Goal: Task Accomplishment & Management: Manage account settings

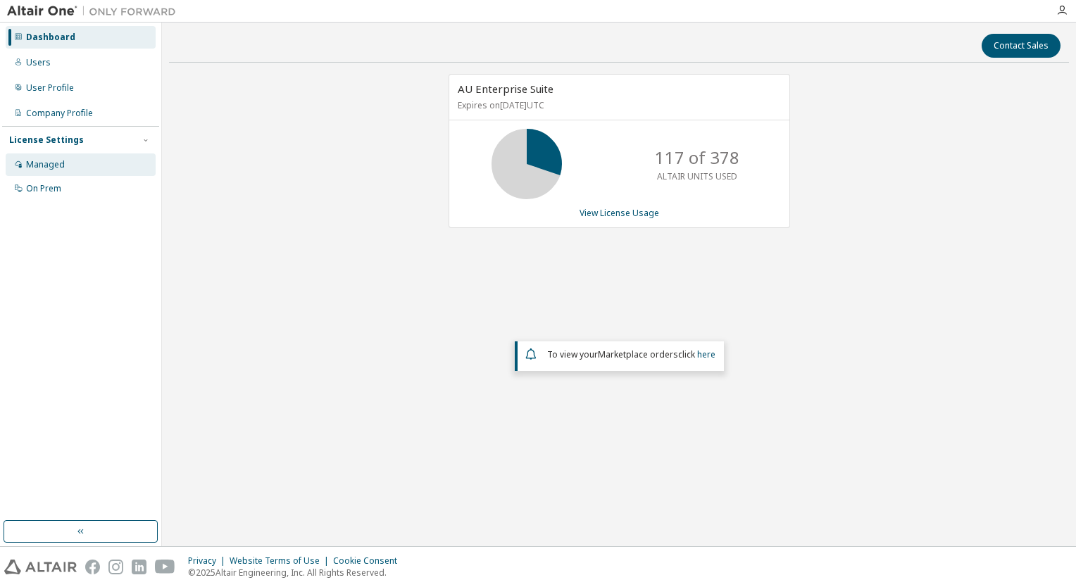
click at [49, 164] on div "Managed" at bounding box center [45, 164] width 39 height 11
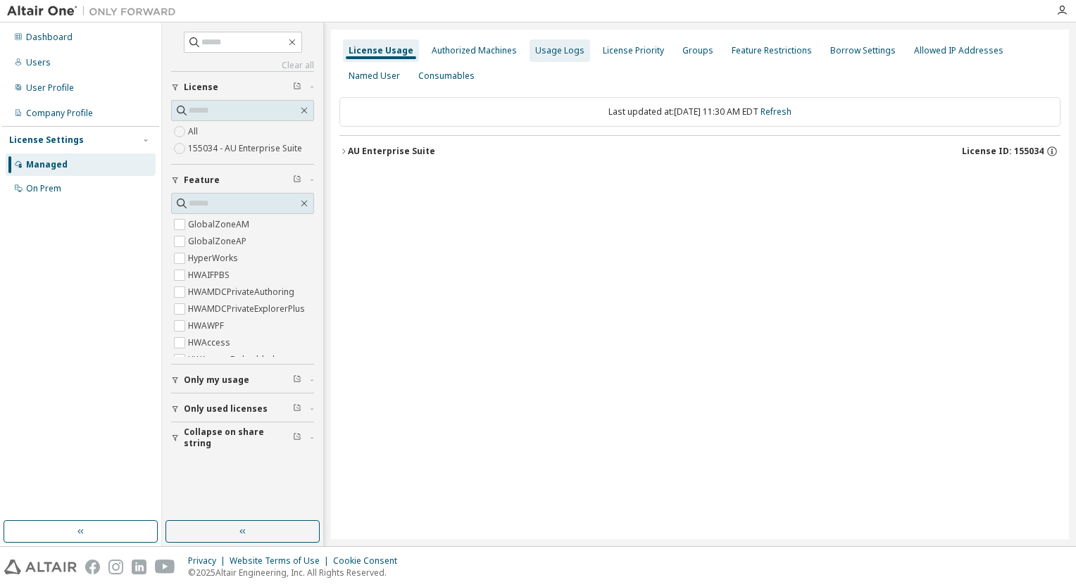
click at [558, 50] on div "Usage Logs" at bounding box center [559, 50] width 49 height 11
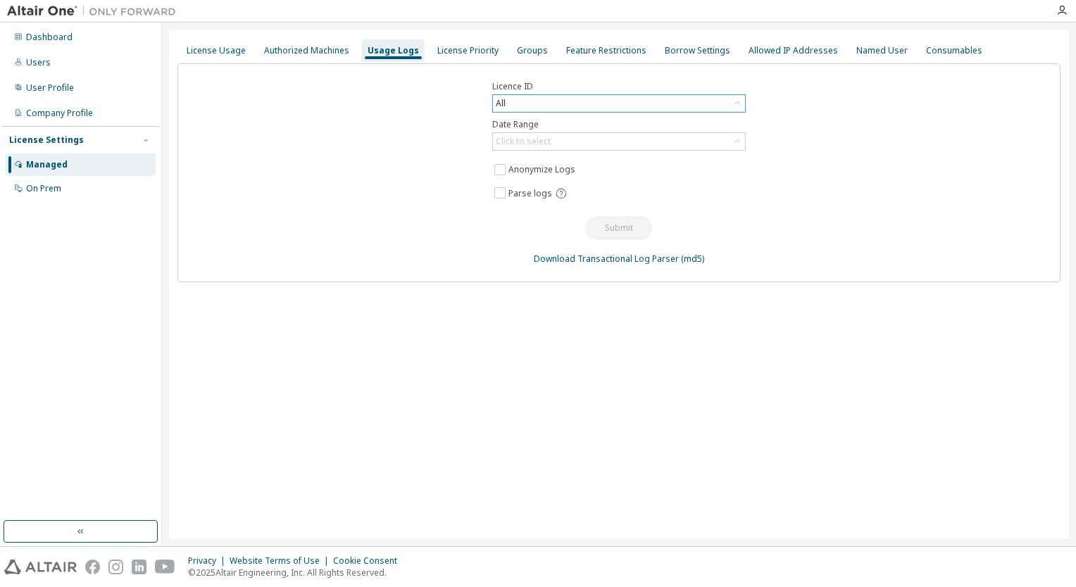
click at [739, 103] on icon at bounding box center [737, 103] width 14 height 14
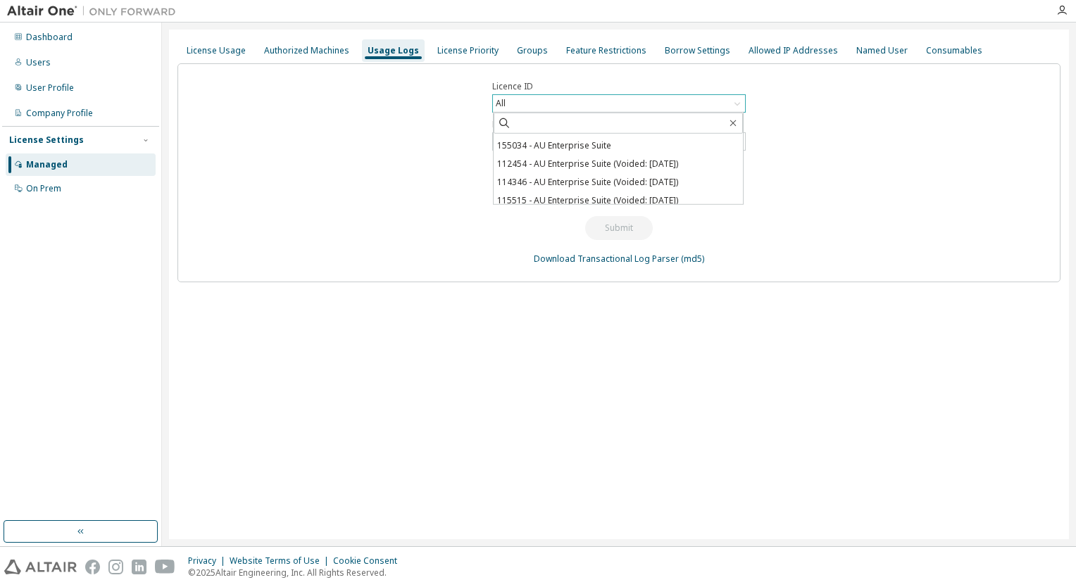
scroll to position [77, 0]
click at [822, 144] on div "Licence ID All All 132635 - AU Enterprise Suite (Expired) 138765 - Catia V5 Rea…" at bounding box center [618, 172] width 883 height 219
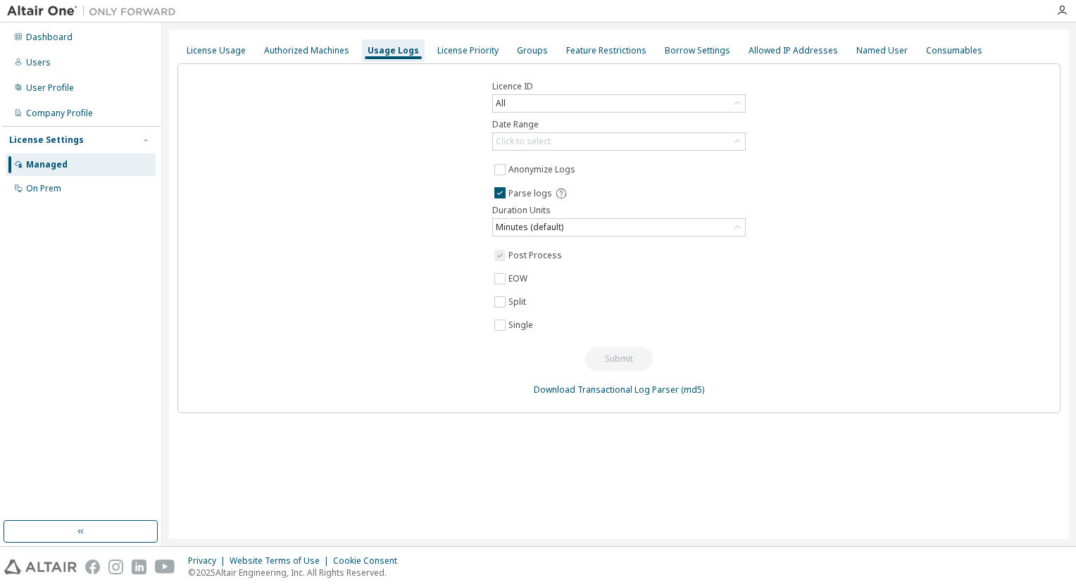
click at [846, 213] on div "Licence ID All Date Range Click to select Anonymize Logs Parse logs Duration Un…" at bounding box center [618, 238] width 883 height 350
click at [738, 139] on icon at bounding box center [737, 141] width 6 height 4
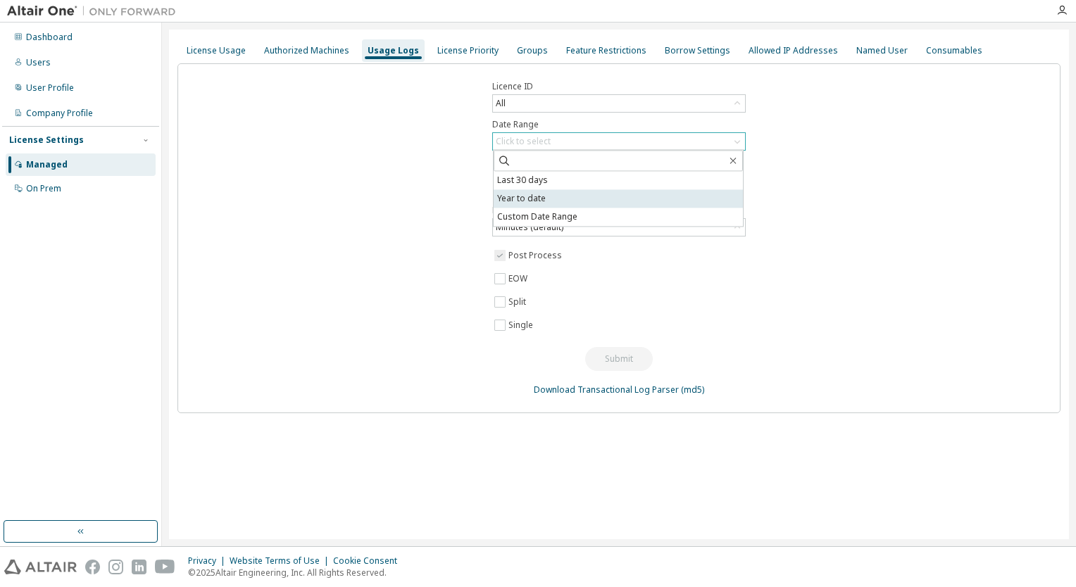
click at [512, 196] on li "Year to date" at bounding box center [617, 198] width 249 height 18
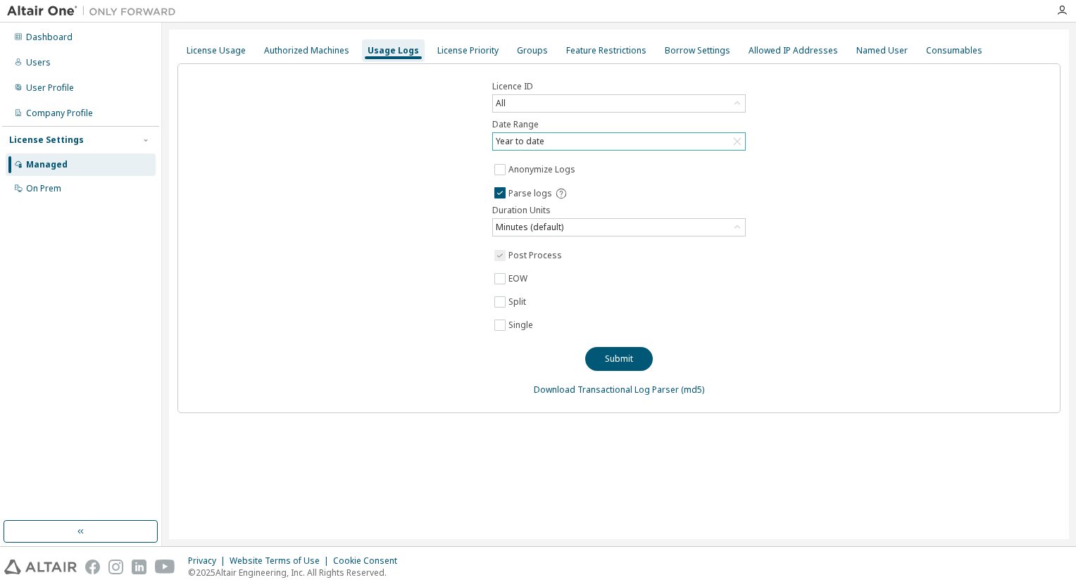
click at [802, 111] on div "Licence ID All Date Range Year to date Anonymize Logs Parse logs Duration Units…" at bounding box center [618, 238] width 883 height 350
click at [737, 101] on icon at bounding box center [737, 103] width 14 height 14
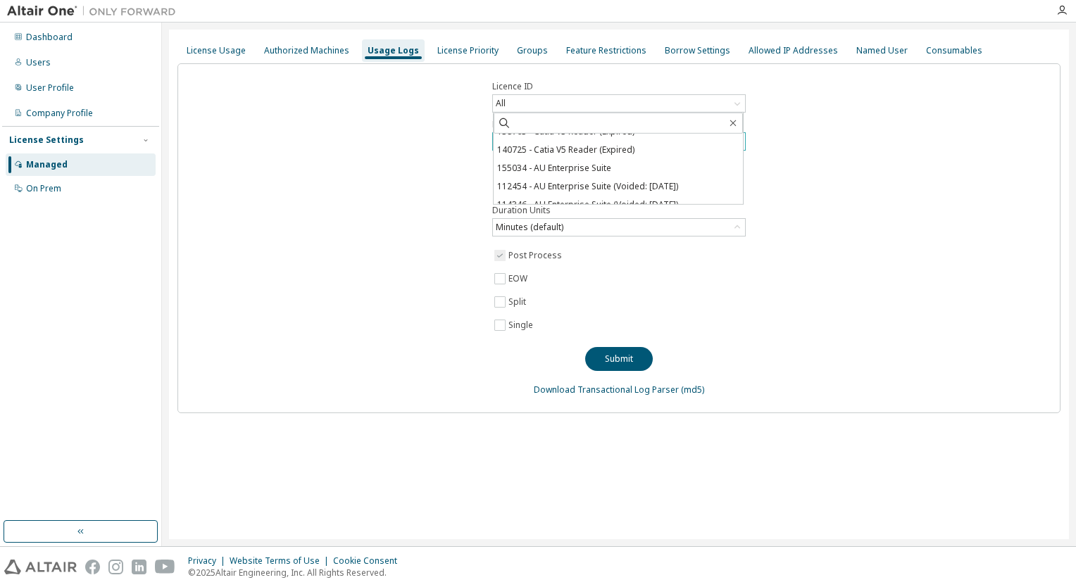
scroll to position [44, 0]
click at [845, 148] on div "Licence ID All All 132635 - AU Enterprise Suite (Expired) 138765 - Catia V5 Rea…" at bounding box center [618, 238] width 883 height 350
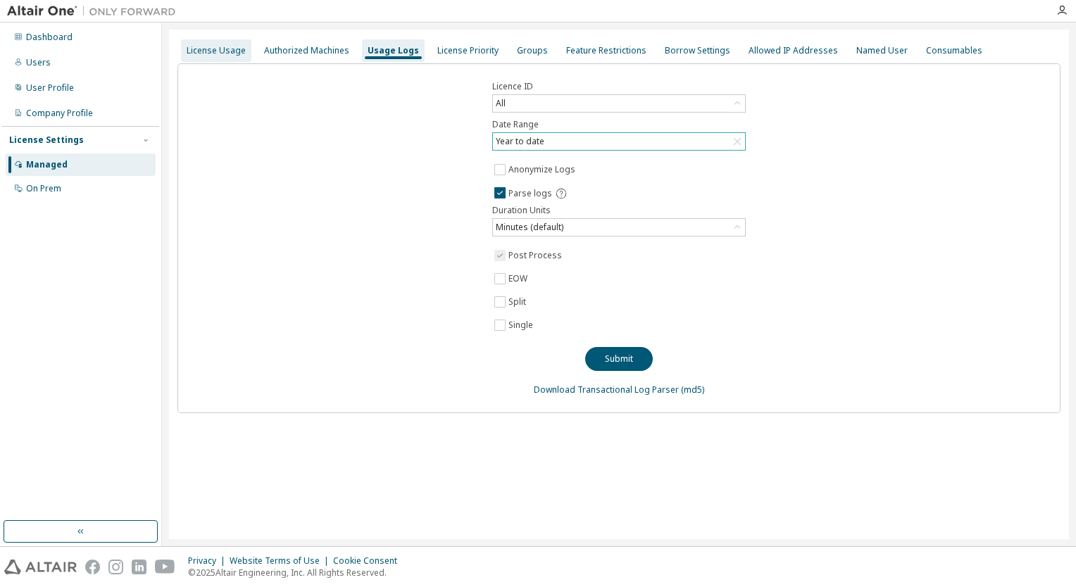
click at [214, 51] on div "License Usage" at bounding box center [216, 50] width 59 height 11
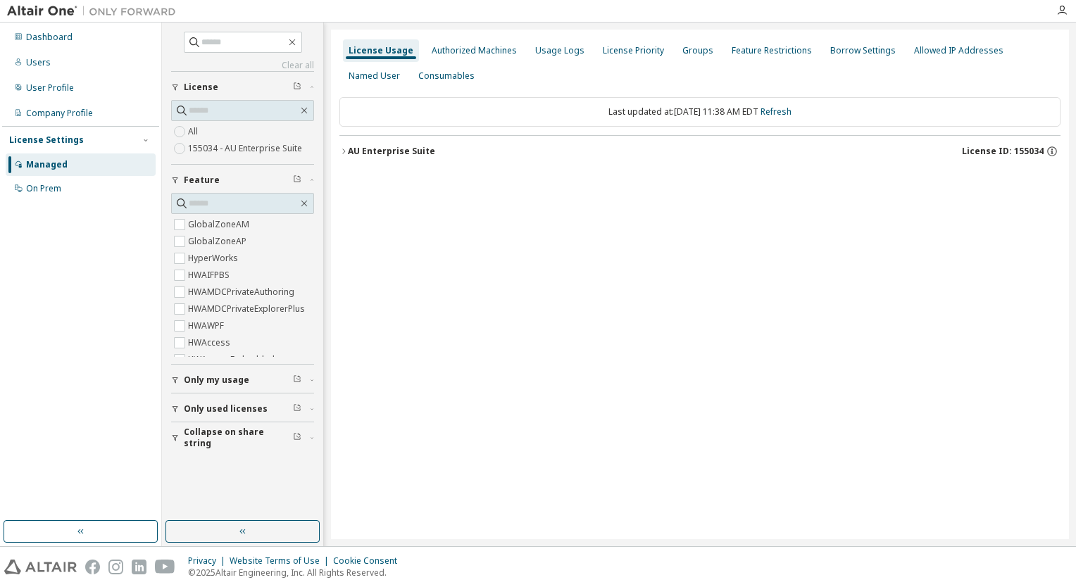
click at [346, 153] on icon "button" at bounding box center [343, 151] width 8 height 8
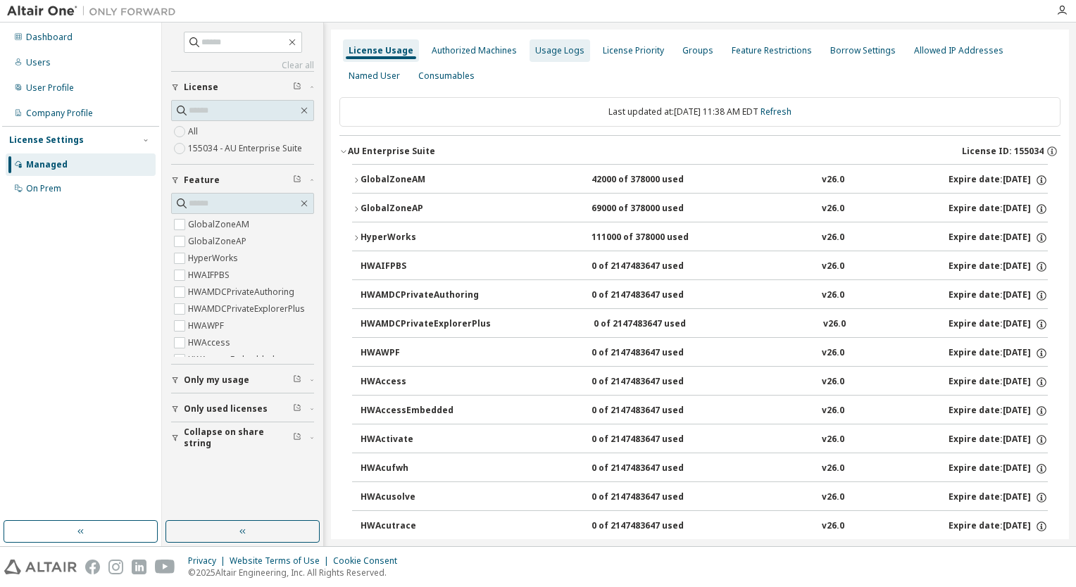
click at [535, 46] on div "Usage Logs" at bounding box center [559, 50] width 49 height 11
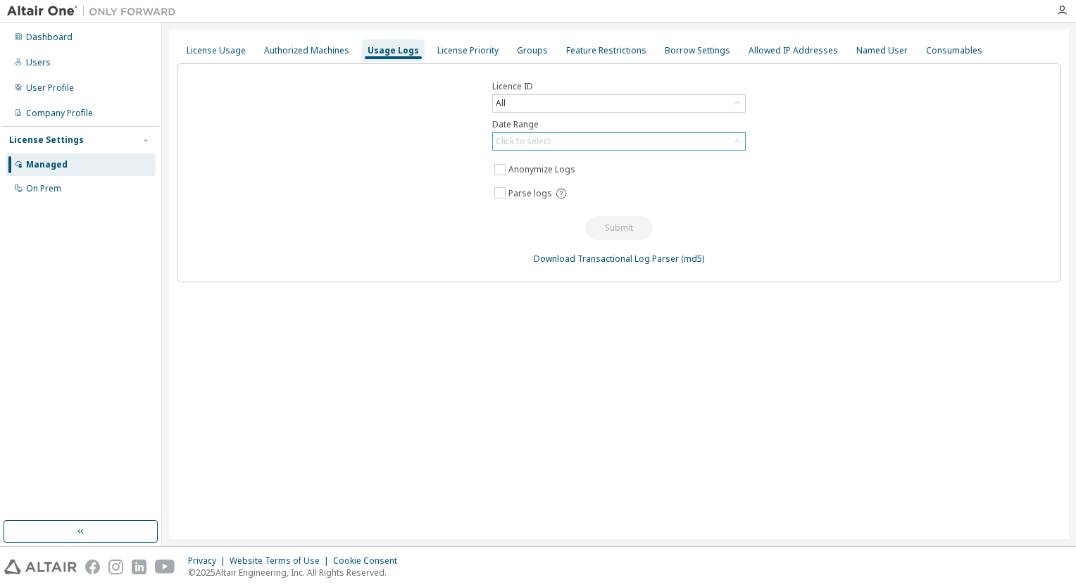
click at [740, 139] on icon at bounding box center [737, 141] width 14 height 14
click at [833, 132] on div "Licence ID All Date Range Click to select Last 30 days Year to date Custom Date…" at bounding box center [618, 172] width 883 height 219
click at [715, 106] on div "All" at bounding box center [619, 103] width 252 height 17
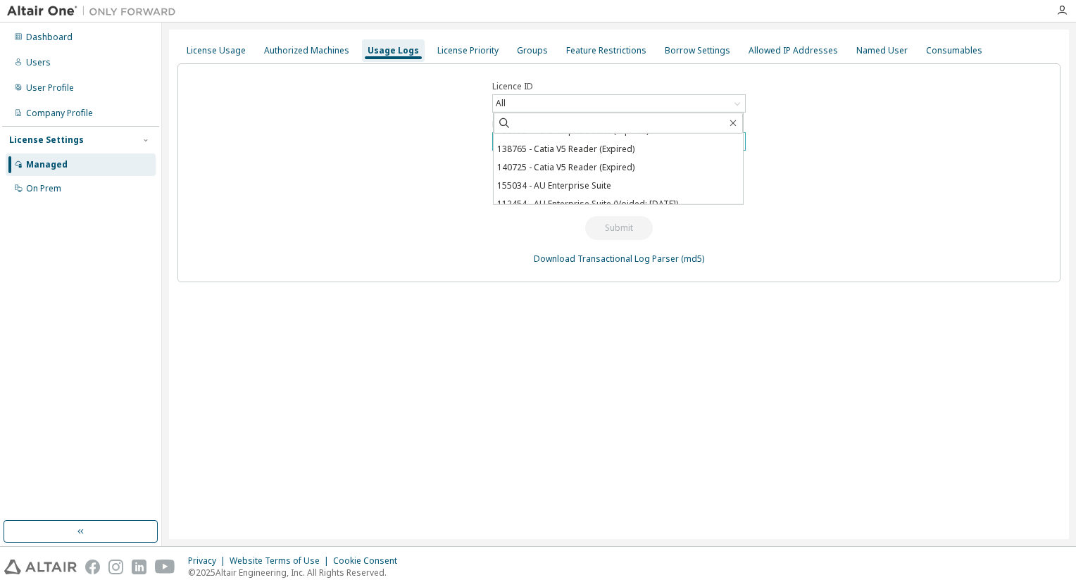
drag, startPoint x: 825, startPoint y: 103, endPoint x: 796, endPoint y: 107, distance: 29.2
click at [825, 103] on div "Licence ID All All 132635 - AU Enterprise Suite (Expired) 138765 - Catia V5 Rea…" at bounding box center [618, 172] width 883 height 219
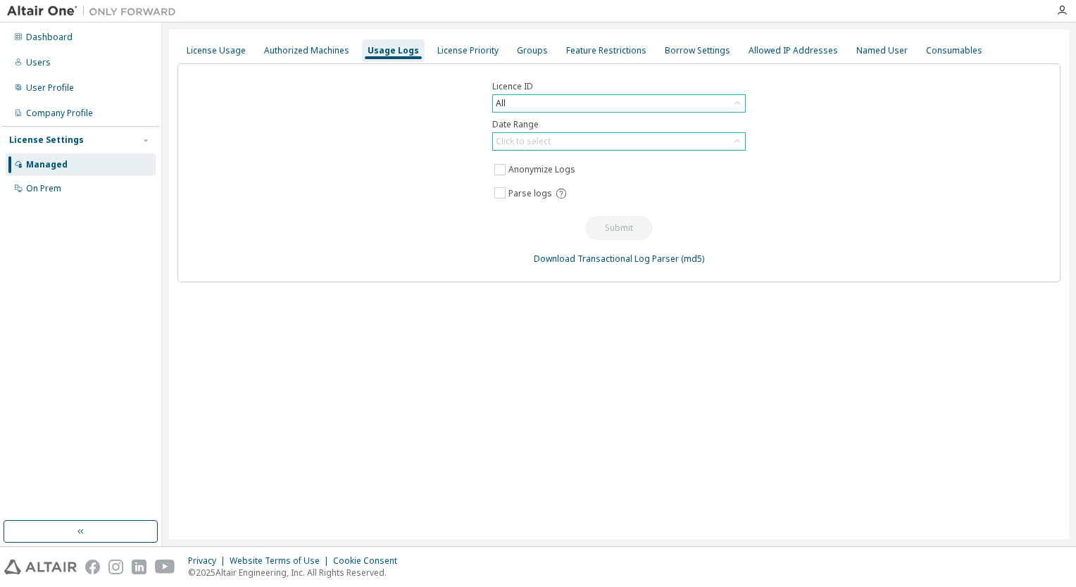
click at [739, 101] on icon at bounding box center [737, 103] width 14 height 14
